Goal: Information Seeking & Learning: Find specific fact

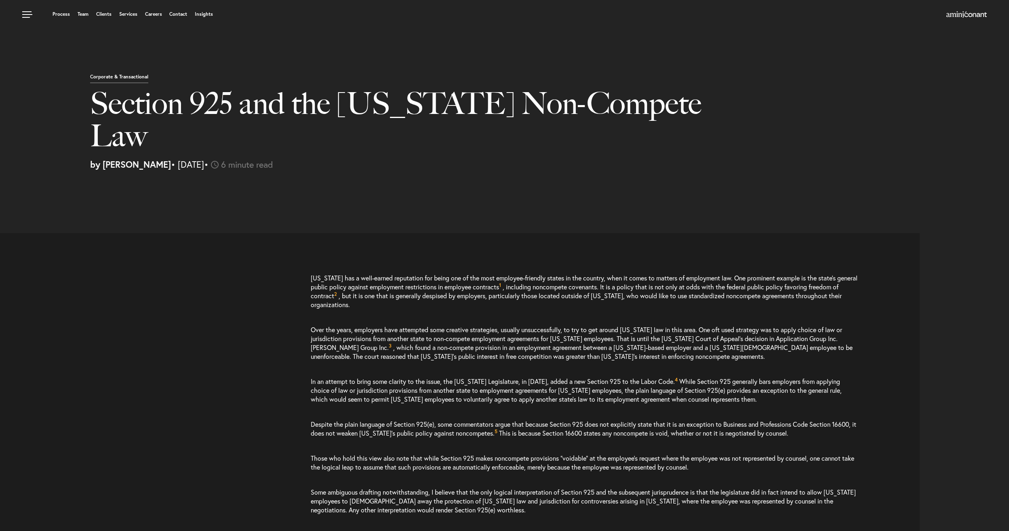
select select "US"
select select "Austin"
select select "Business and Civil Litigation"
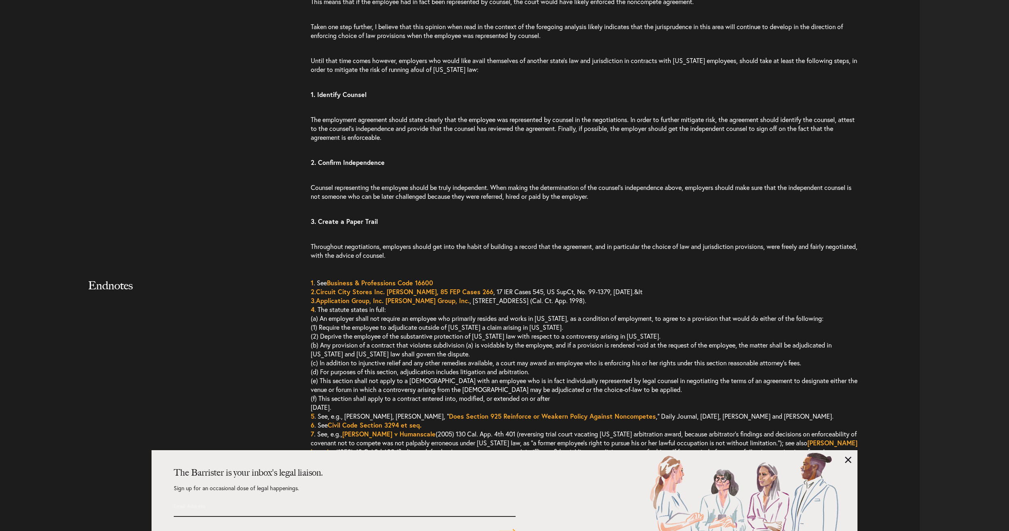
scroll to position [1629, 0]
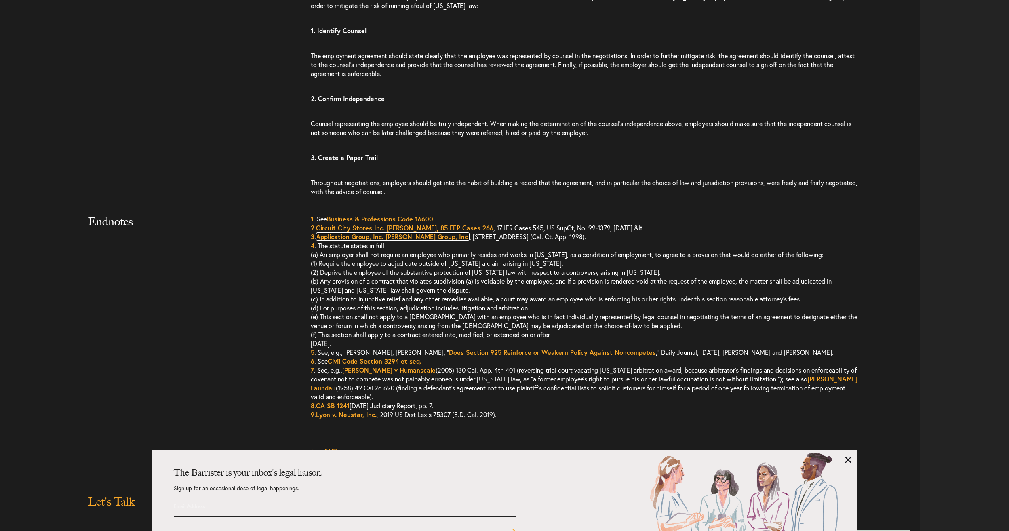
click at [334, 232] on link "Application Group, Inc. [PERSON_NAME] Group, Inc." at bounding box center [392, 236] width 153 height 8
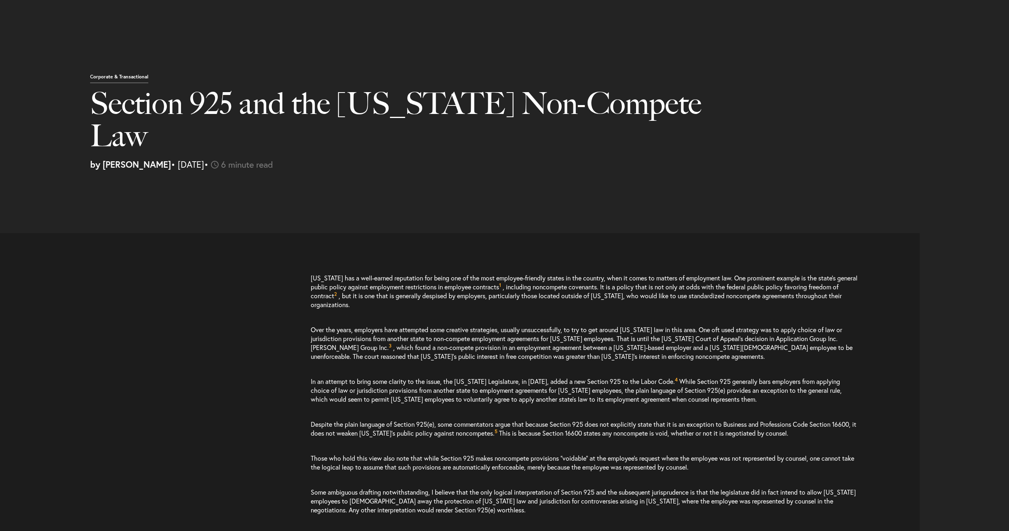
select select "US"
select select "Austin"
select select "Business and Civil Litigation"
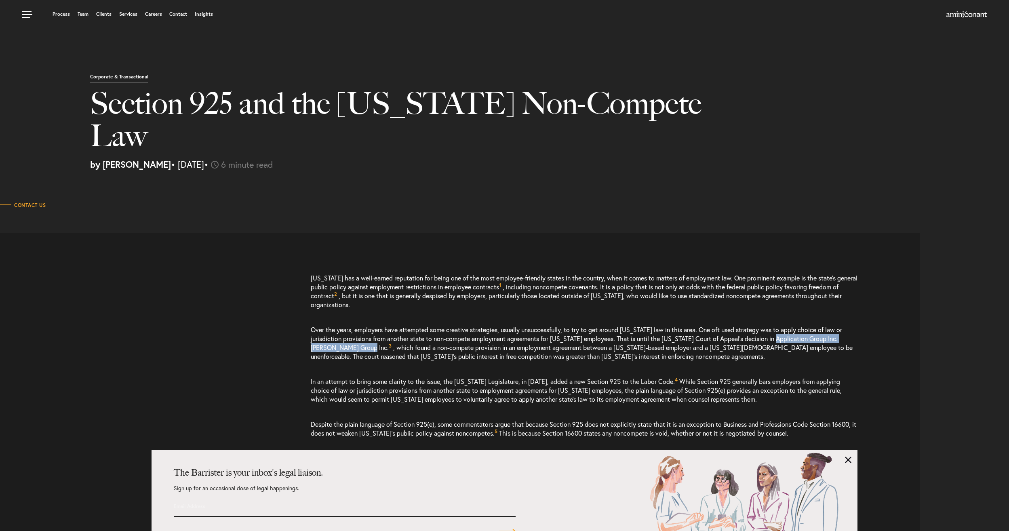
drag, startPoint x: 359, startPoint y: 317, endPoint x: 773, endPoint y: 311, distance: 414.8
click at [773, 317] on p "Over the years, employers have attempted some creative strategies, usually unsu…" at bounding box center [585, 343] width 548 height 52
copy p "Application Group Inc. v. Hunter Group Inc"
click at [226, 291] on div "California has a well-earned reputation for being one of the most employee-frie…" at bounding box center [462, 419] width 913 height 292
